Goal: Task Accomplishment & Management: Use online tool/utility

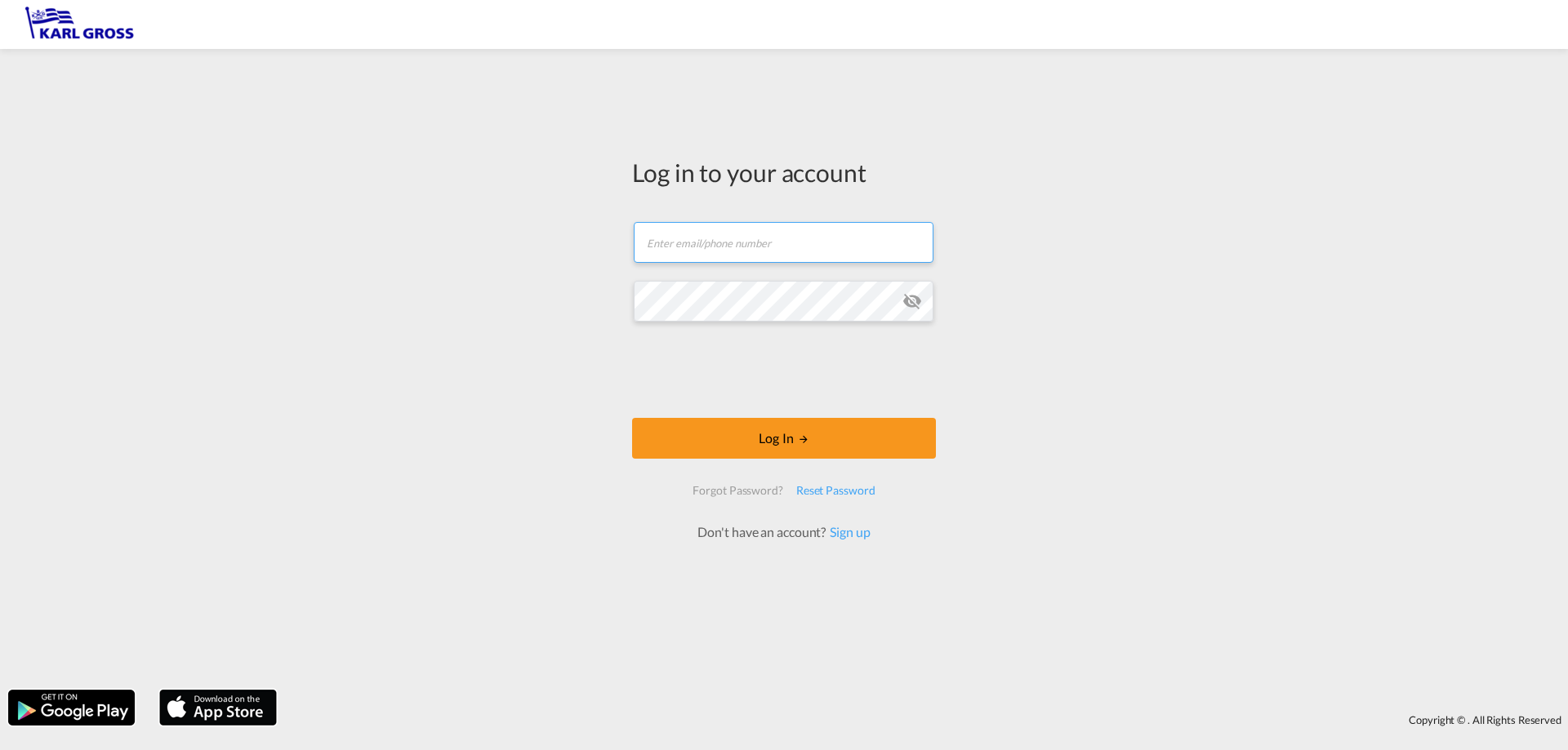
click at [757, 236] on input "text" at bounding box center [784, 242] width 300 height 41
paste input "[PERSON_NAME][EMAIL_ADDRESS][DOMAIN_NAME]"
type input "[PERSON_NAME][EMAIL_ADDRESS][DOMAIN_NAME]"
click at [755, 276] on form "[PERSON_NAME][EMAIL_ADDRESS][DOMAIN_NAME] Password field is required Log In For…" at bounding box center [784, 374] width 304 height 337
click at [917, 295] on md-icon "icon-eye-off" at bounding box center [912, 301] width 19 height 19
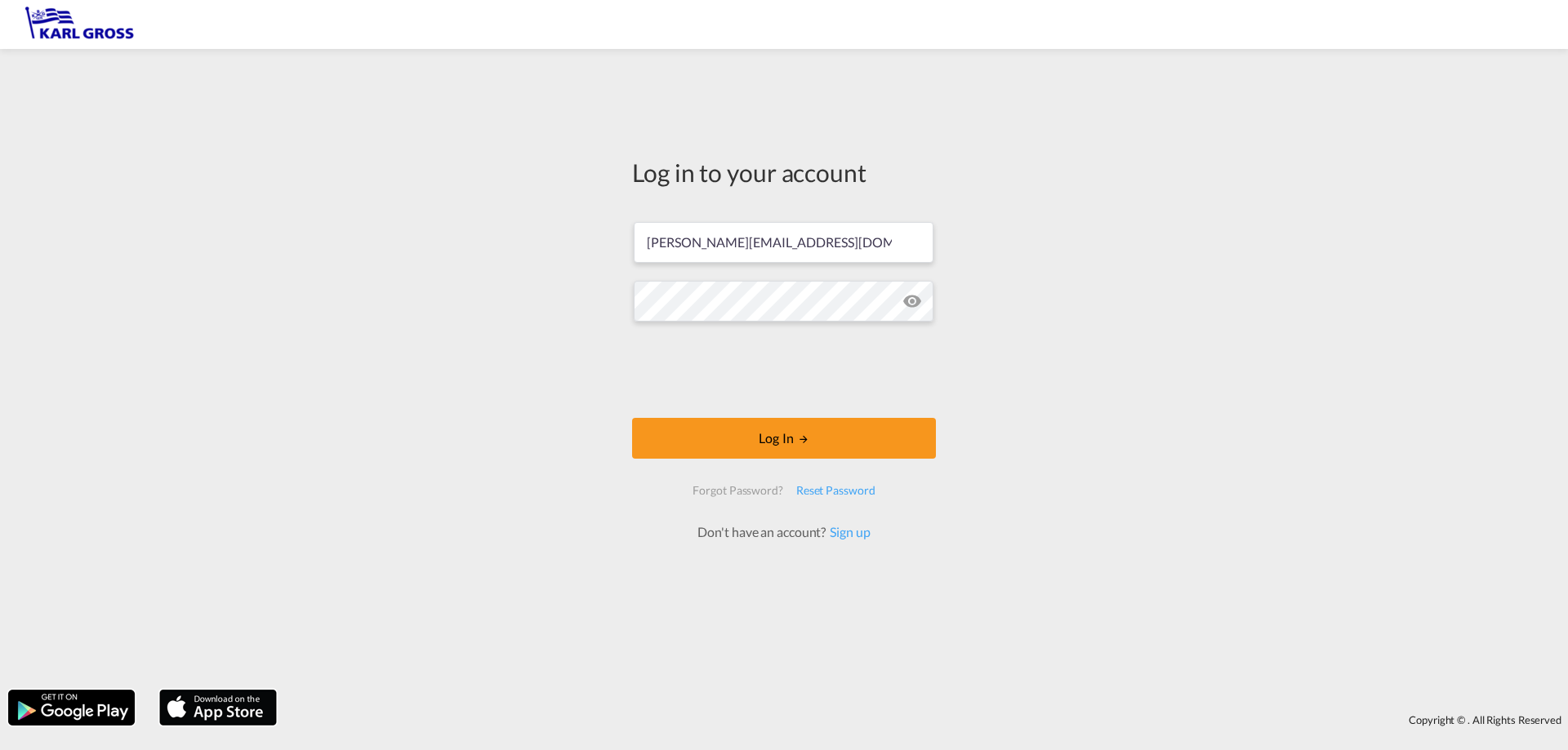
click at [917, 296] on md-icon "icon-eye-off" at bounding box center [912, 301] width 19 height 19
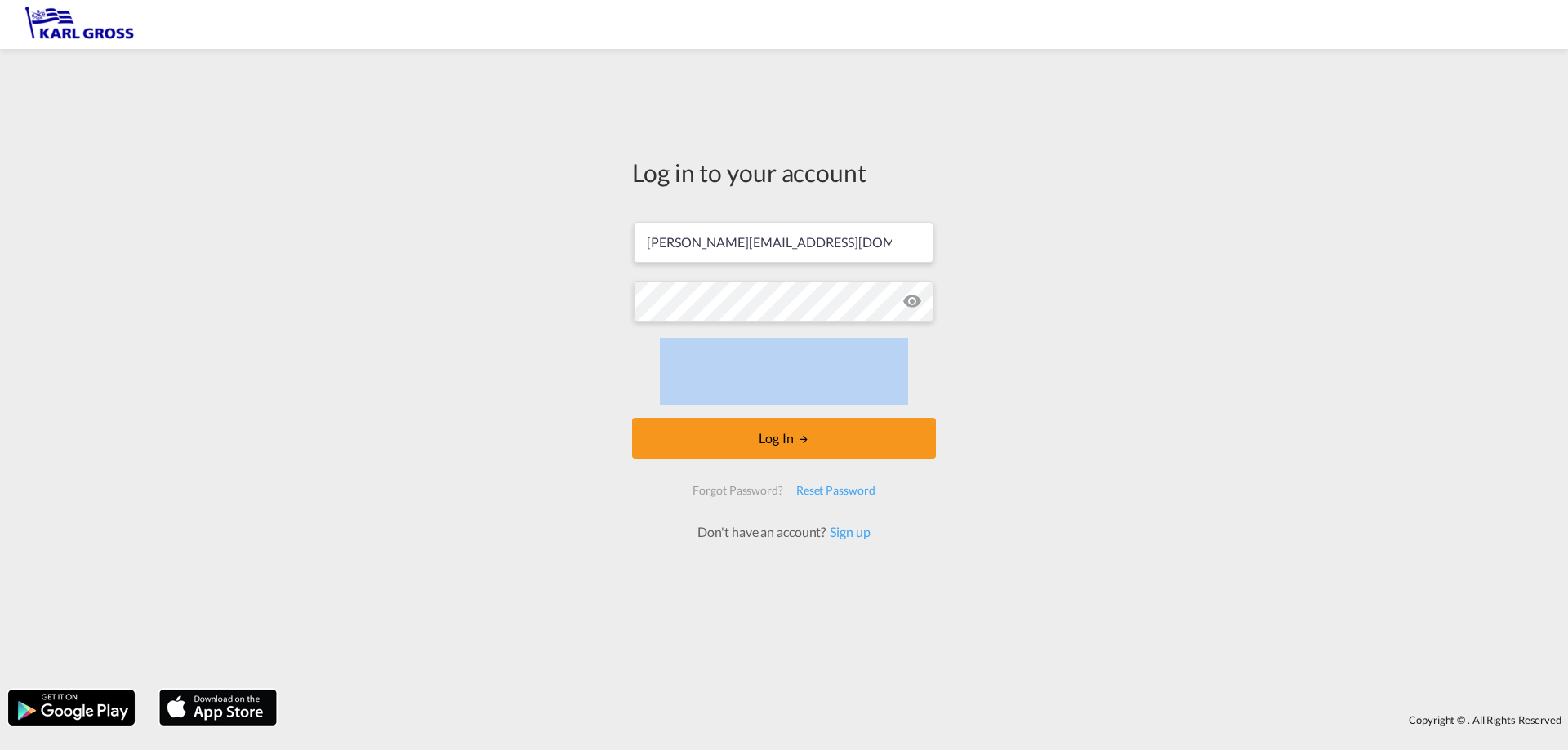
click at [917, 296] on md-icon "icon-eye-off" at bounding box center [912, 301] width 19 height 19
click at [890, 445] on button "Log In" at bounding box center [784, 439] width 304 height 41
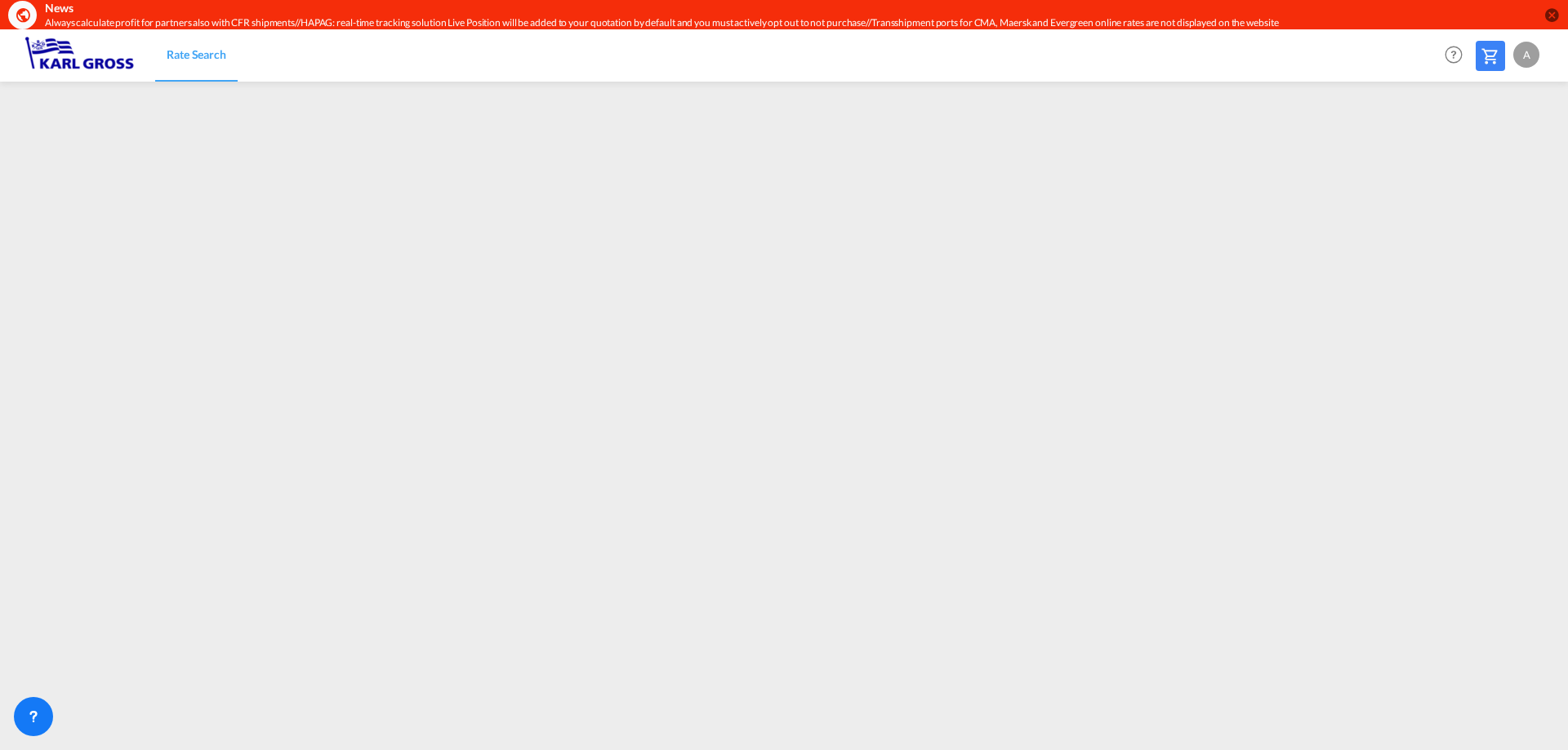
click at [1557, 14] on md-icon "icon-close-circle" at bounding box center [1550, 15] width 17 height 17
